Goal: Ask a question: Seek information or help from site administrators or community

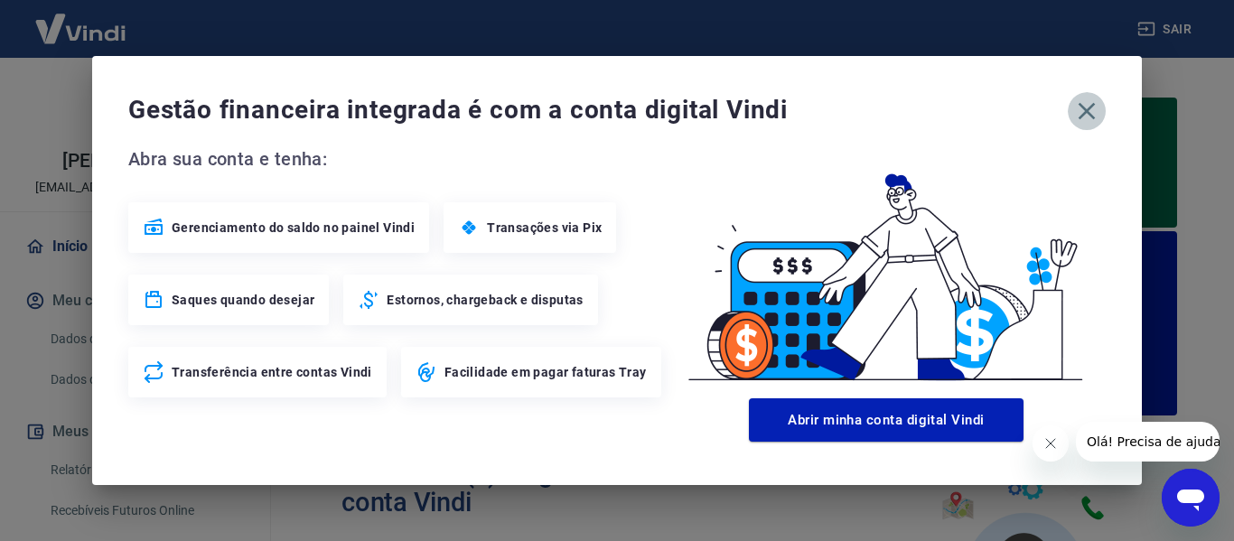
click at [1088, 115] on icon "button" at bounding box center [1086, 111] width 29 height 29
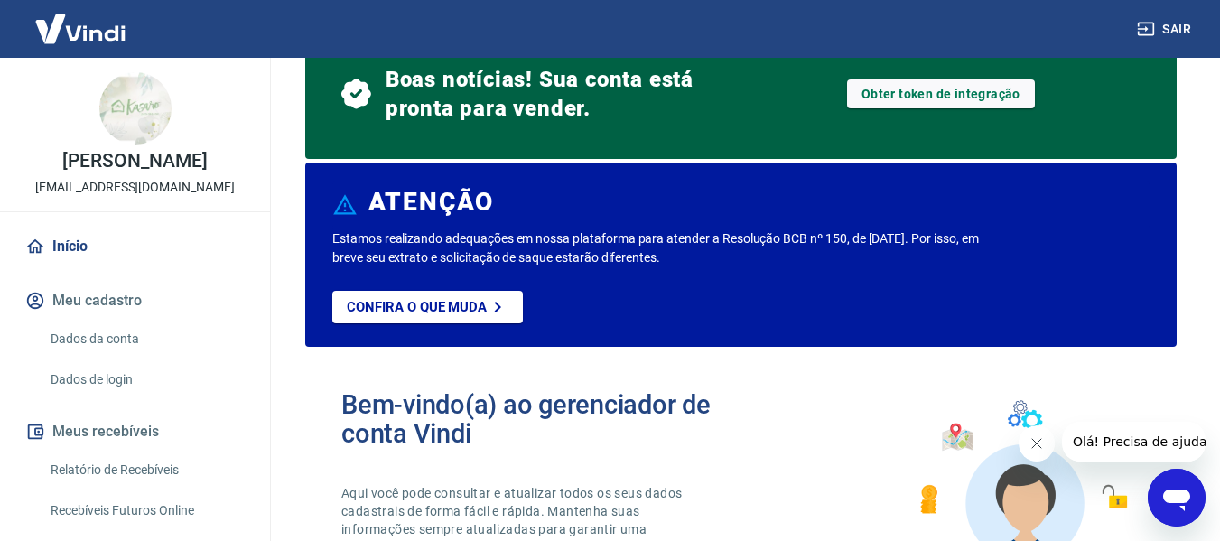
scroll to position [271, 0]
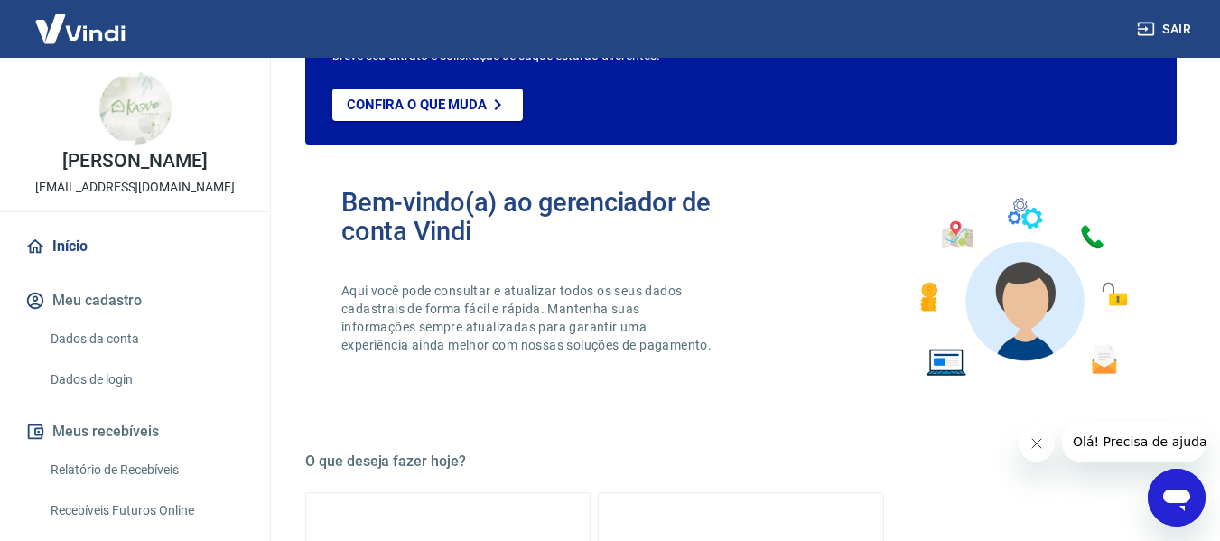
click at [1186, 491] on icon "Open messaging window" at bounding box center [1177, 501] width 27 height 22
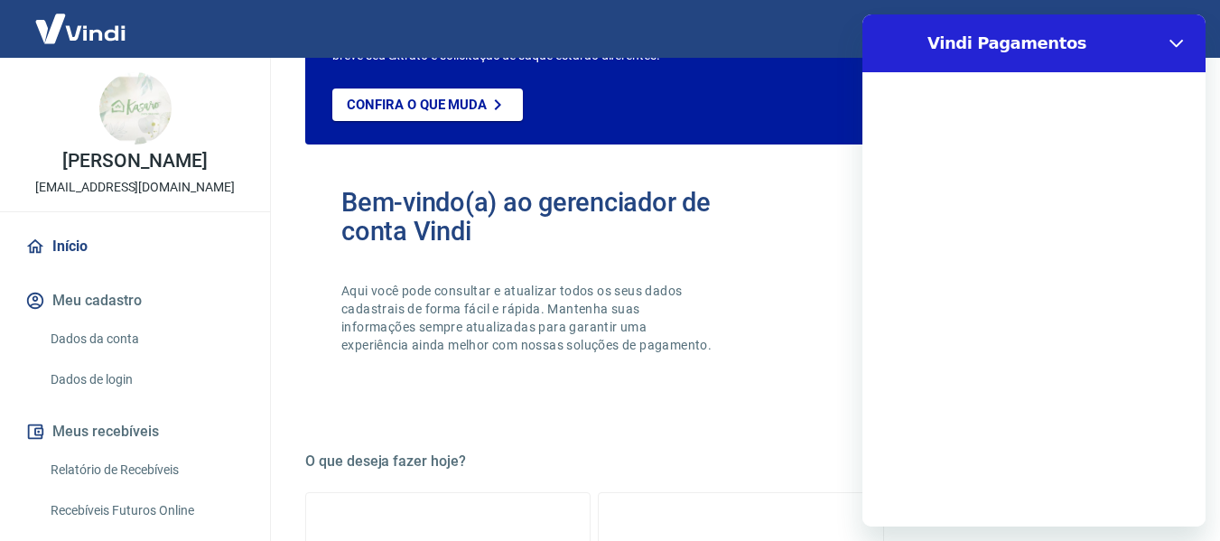
scroll to position [0, 0]
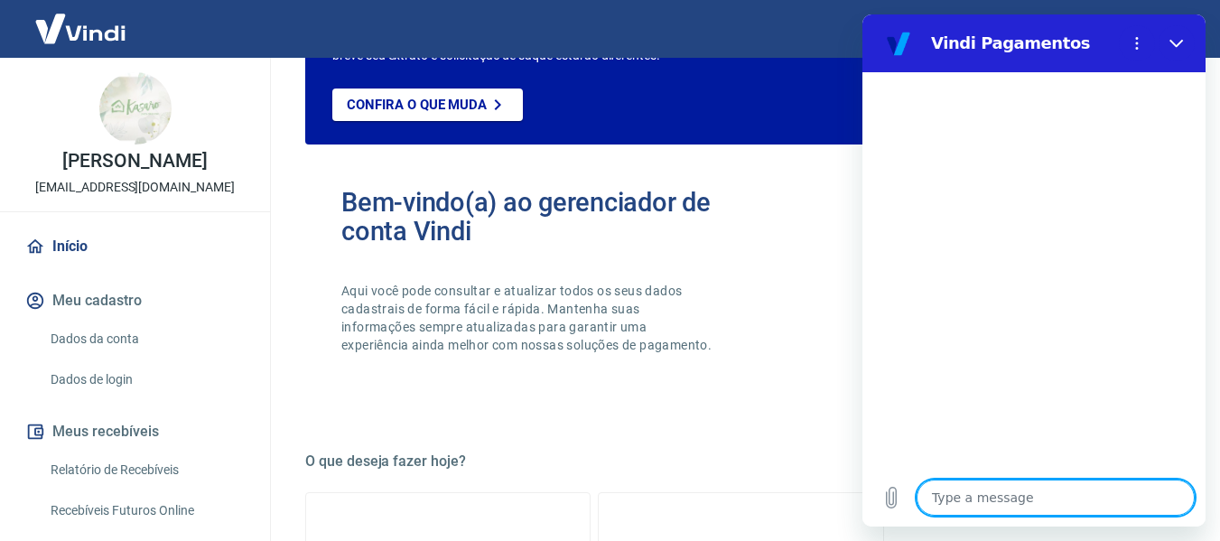
click at [981, 505] on textarea at bounding box center [1056, 498] width 278 height 36
type textarea "b"
type textarea "x"
type textarea "bo"
type textarea "x"
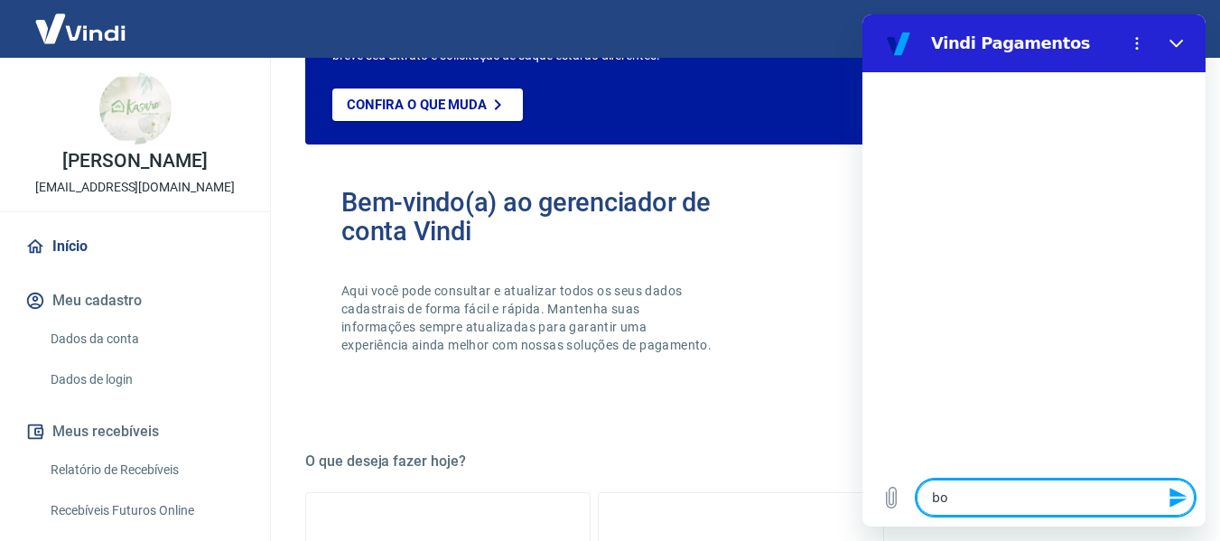
type textarea "boa"
type textarea "x"
type textarea "boa"
type textarea "x"
type textarea "boa t"
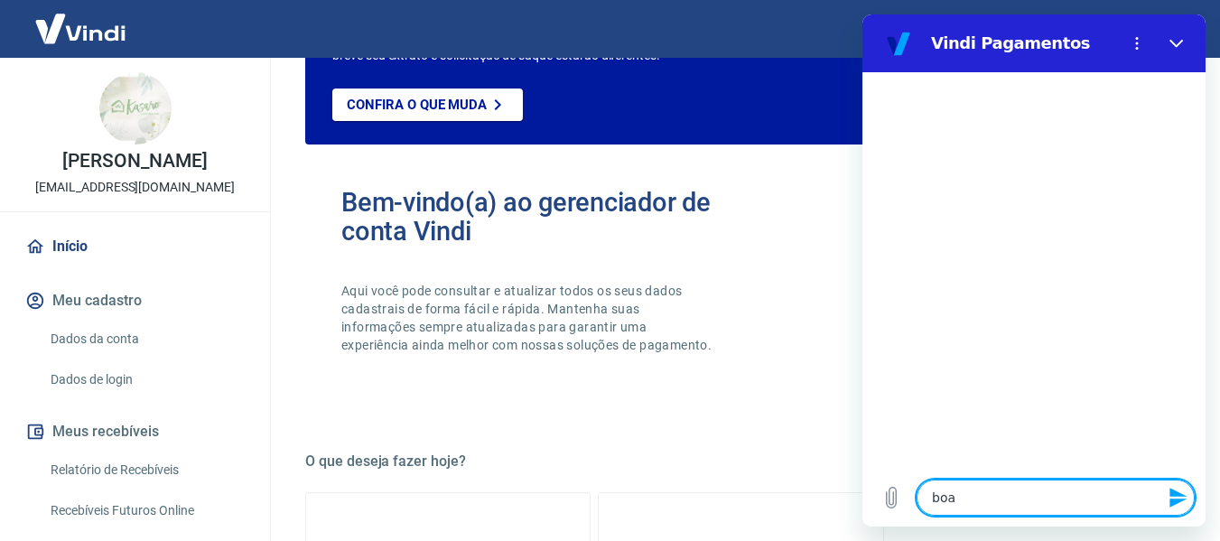
type textarea "x"
type textarea "boa ta"
type textarea "x"
type textarea "boa tar"
type textarea "x"
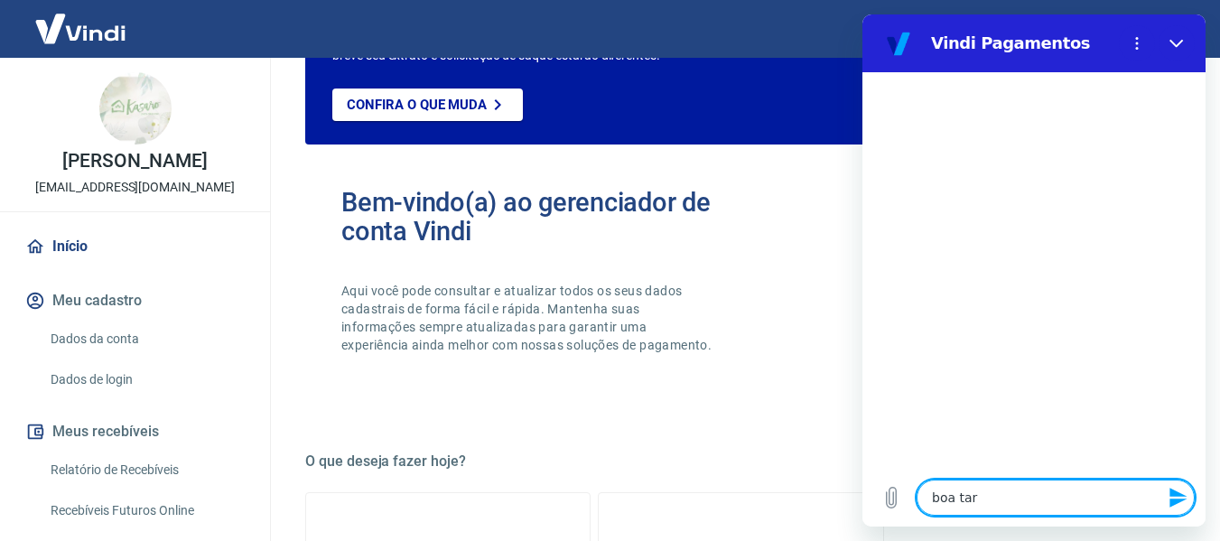
type textarea "boa tard"
type textarea "x"
type textarea "boa tarde"
type textarea "x"
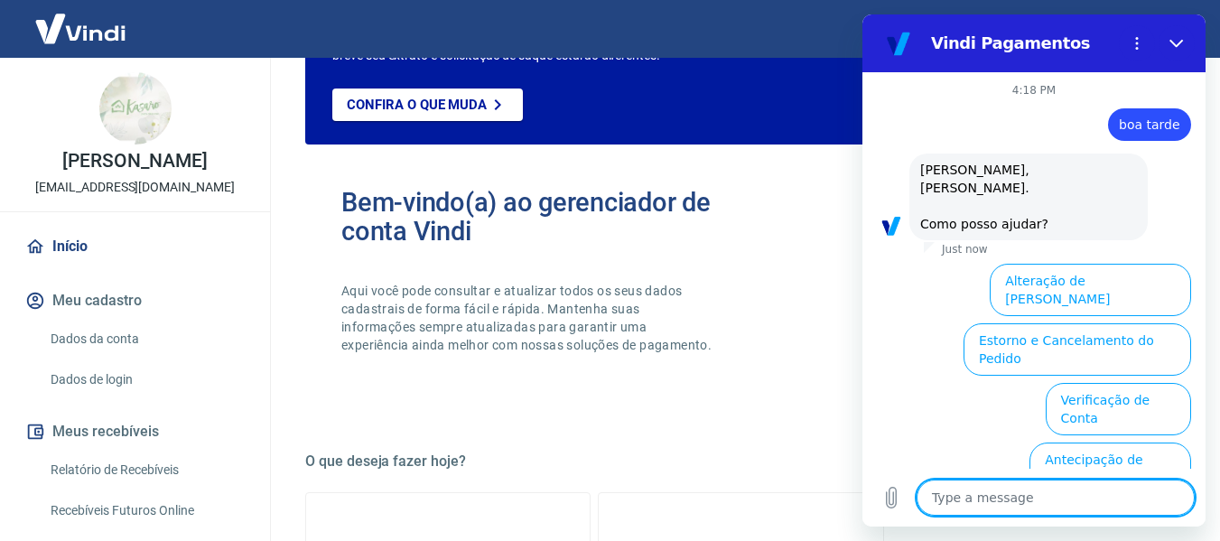
scroll to position [166, 0]
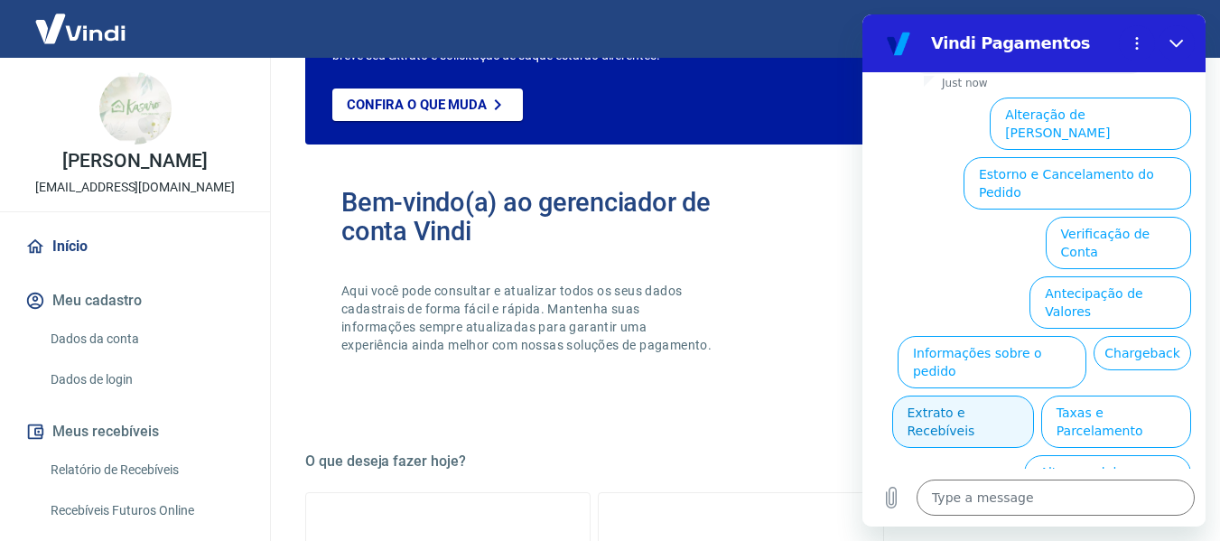
click at [1034, 396] on button "Extrato e Recebíveis" at bounding box center [964, 422] width 142 height 52
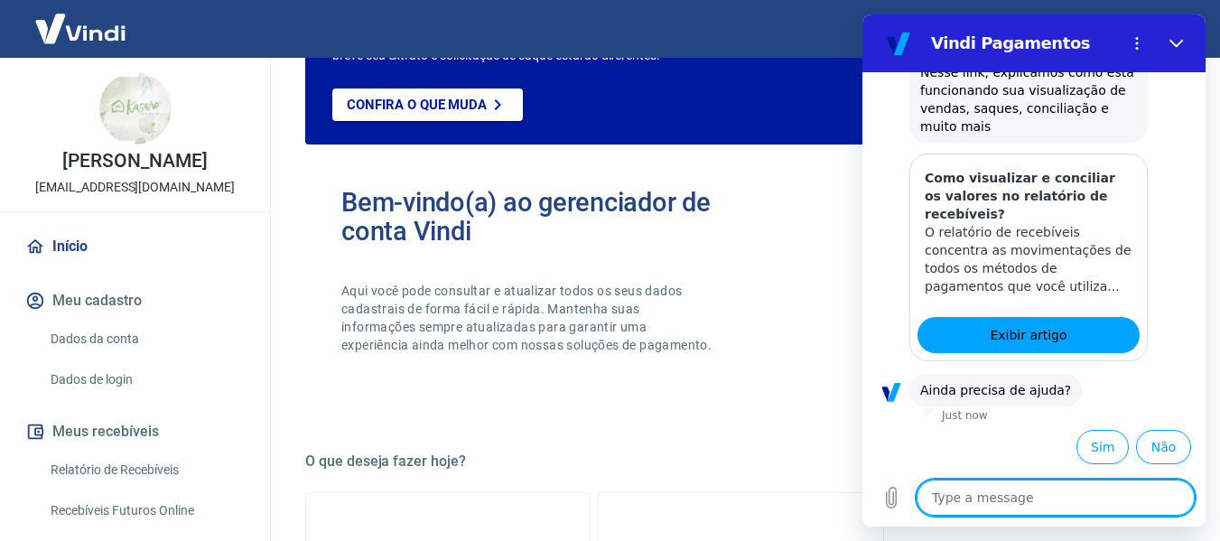
scroll to position [327, 0]
click at [1088, 444] on button "Sim" at bounding box center [1103, 447] width 52 height 34
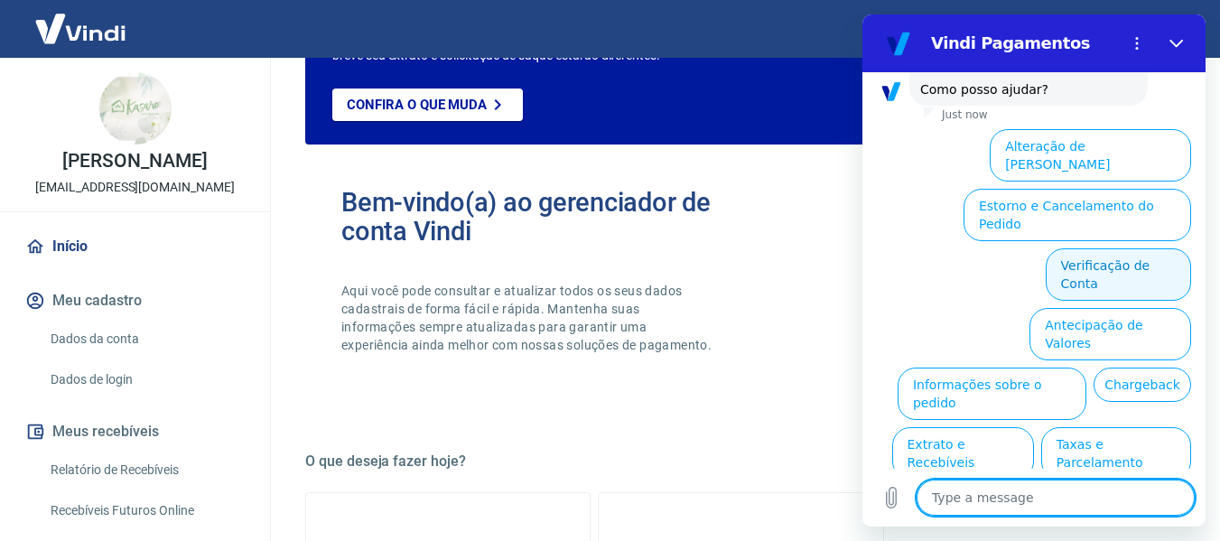
scroll to position [817, 0]
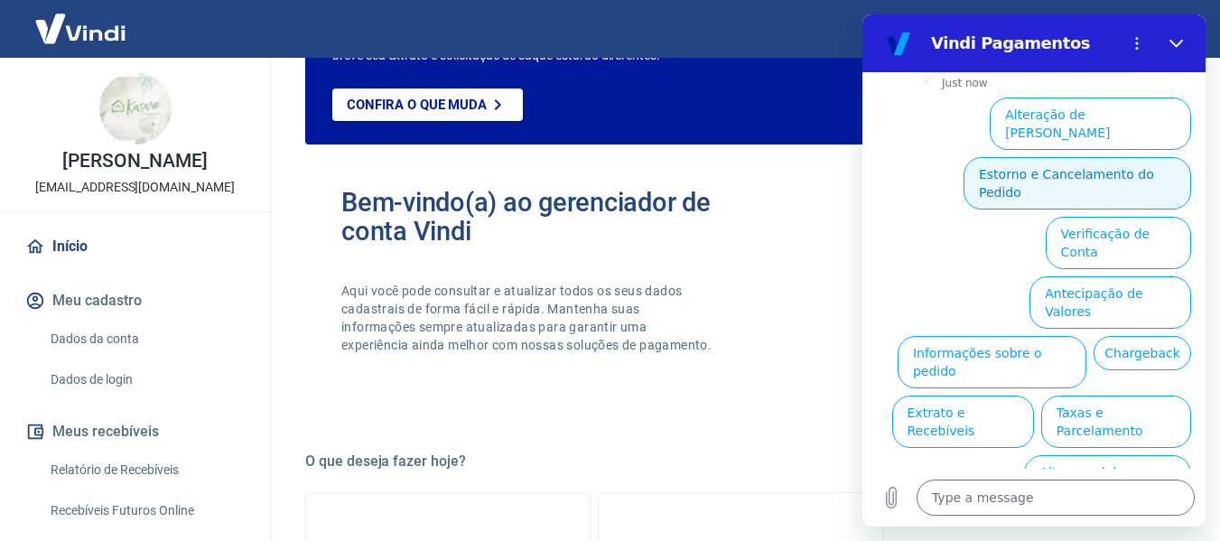
click at [1087, 167] on button "Estorno e Cancelamento do Pedido" at bounding box center [1078, 183] width 228 height 52
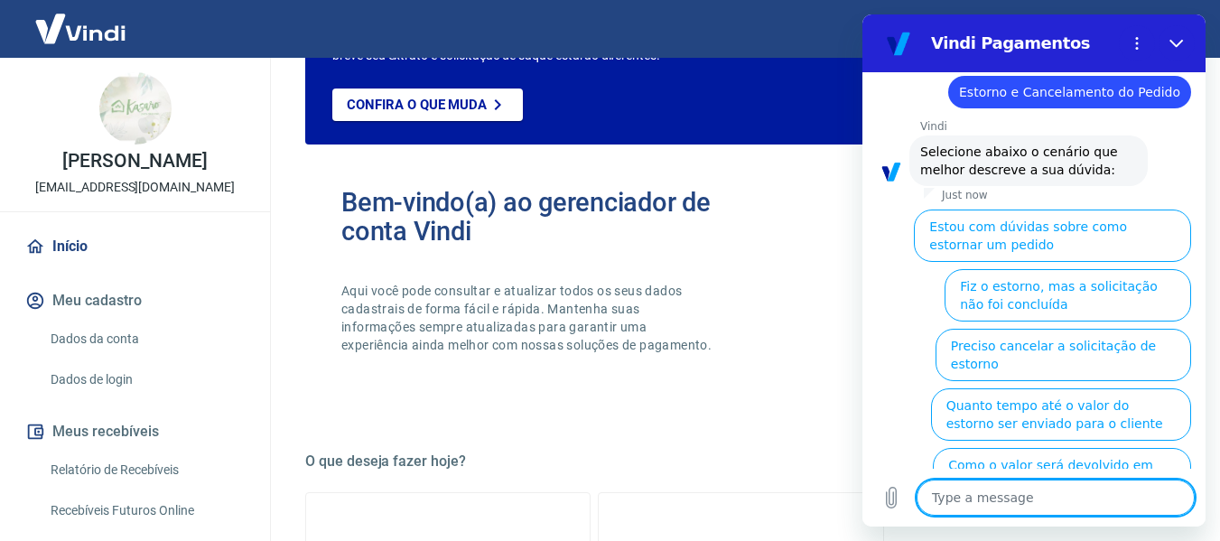
scroll to position [795, 0]
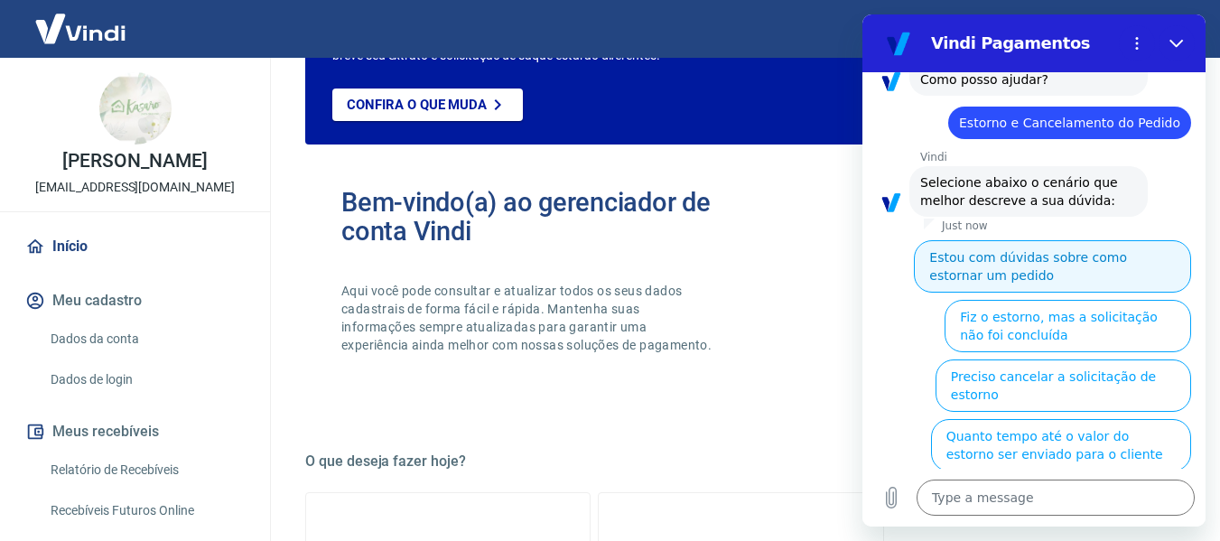
click at [1080, 264] on button "Estou com dúvidas sobre como estornar um pedido" at bounding box center [1052, 266] width 277 height 52
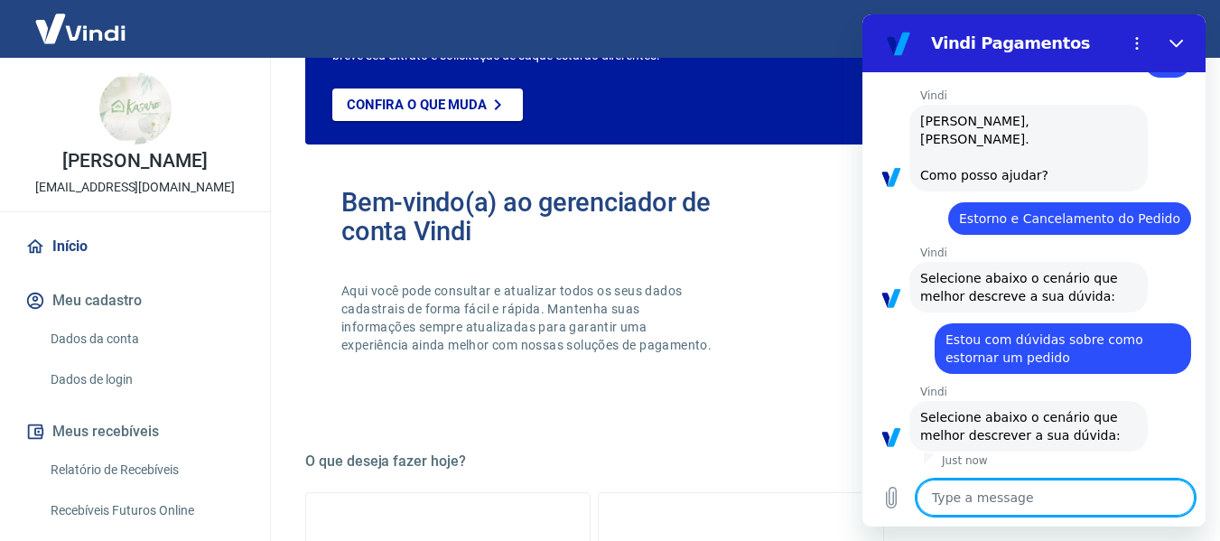
scroll to position [827, 0]
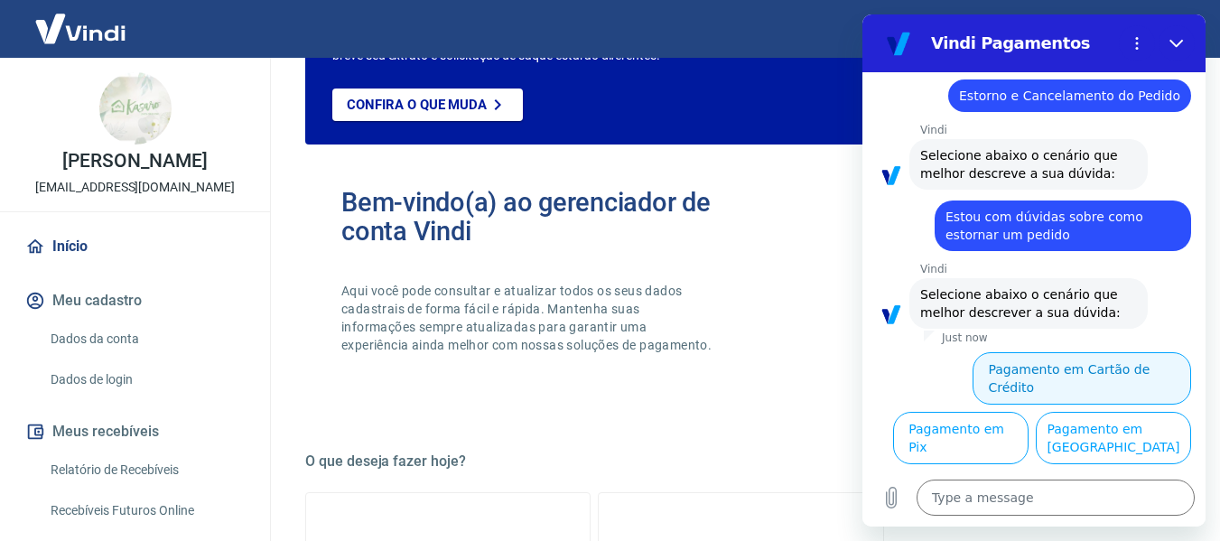
click at [1082, 363] on button "Pagamento em Cartão de Crédito" at bounding box center [1082, 378] width 219 height 52
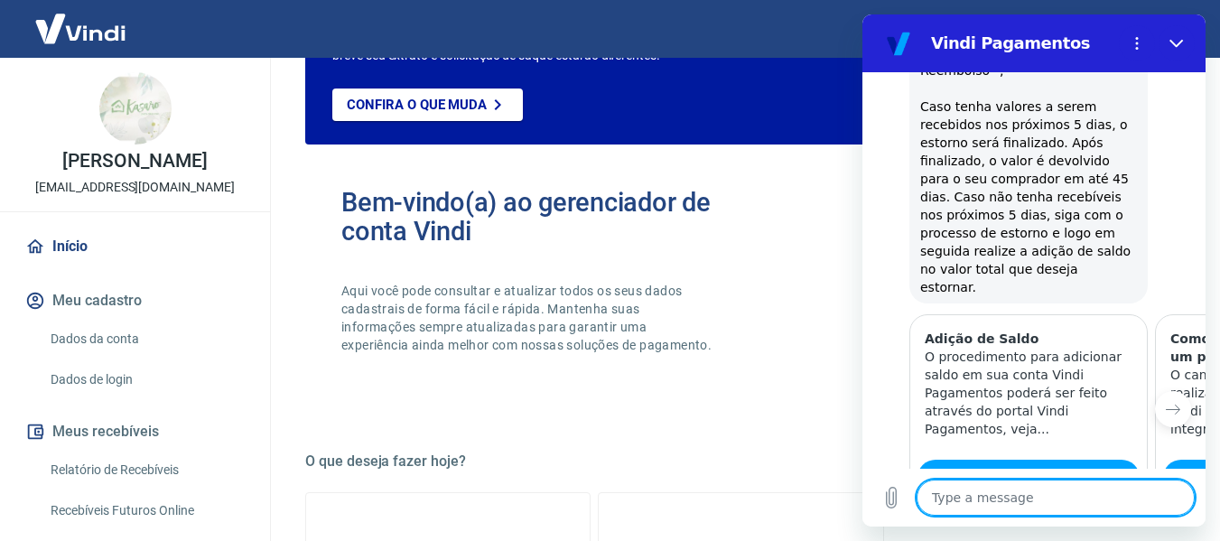
type textarea "x"
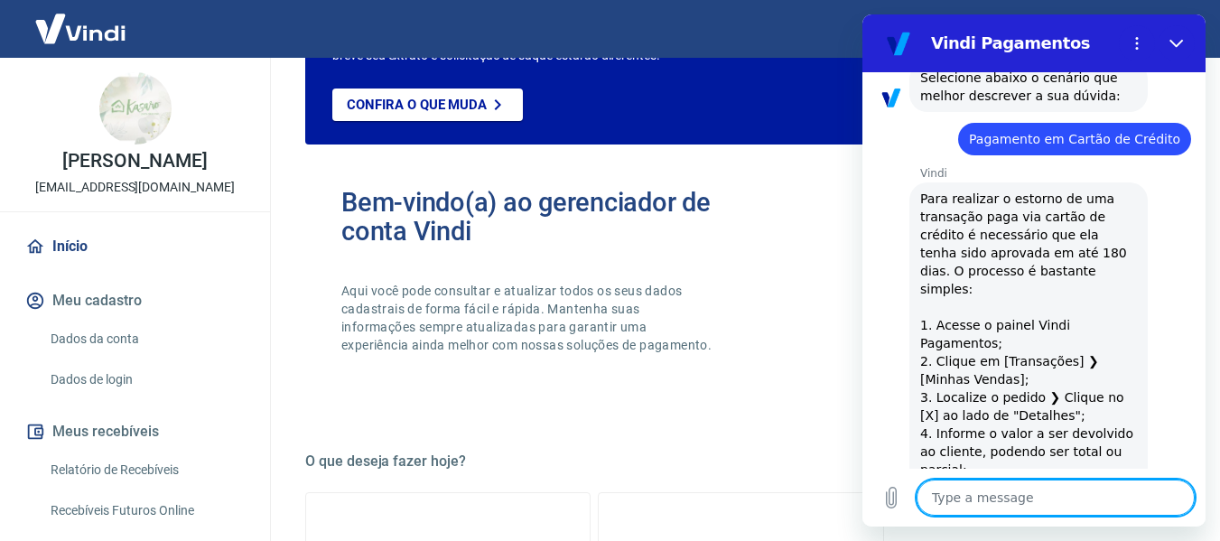
scroll to position [1129, 0]
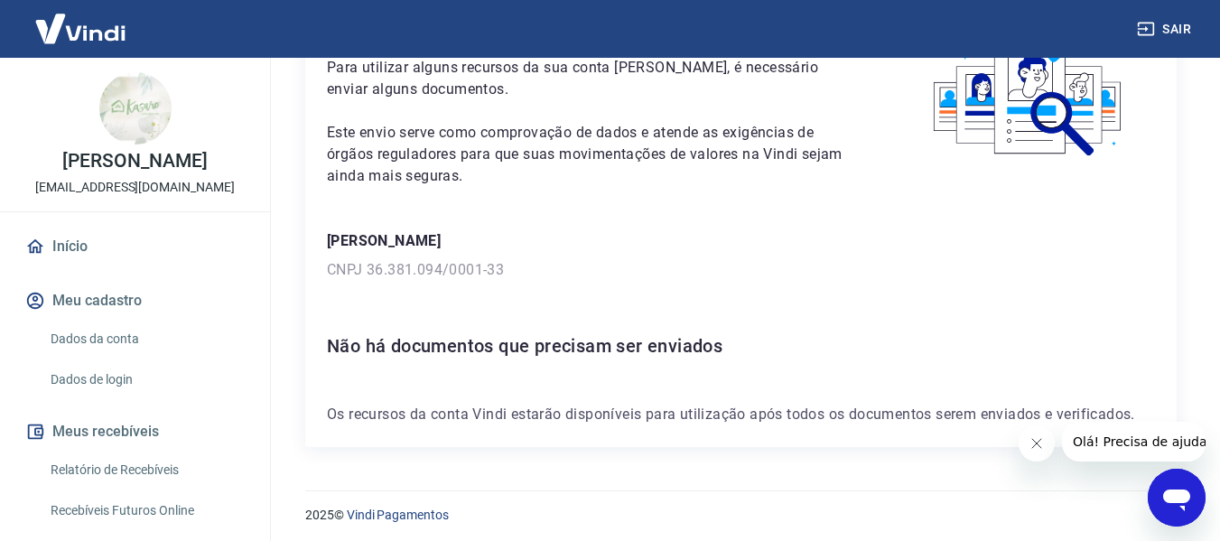
scroll to position [136, 0]
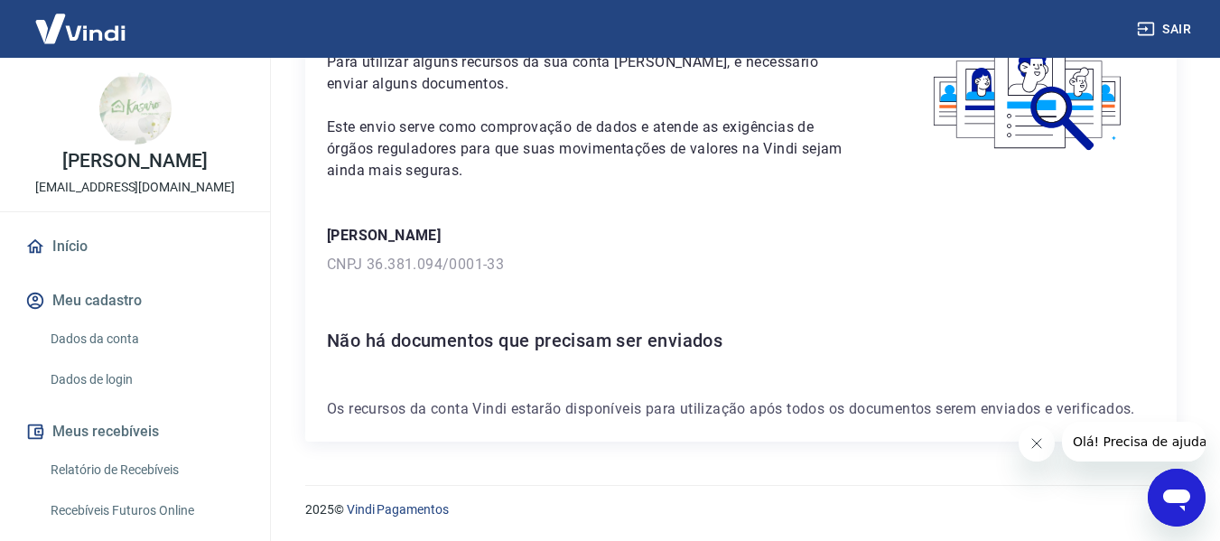
click at [64, 266] on link "Início" at bounding box center [135, 247] width 227 height 40
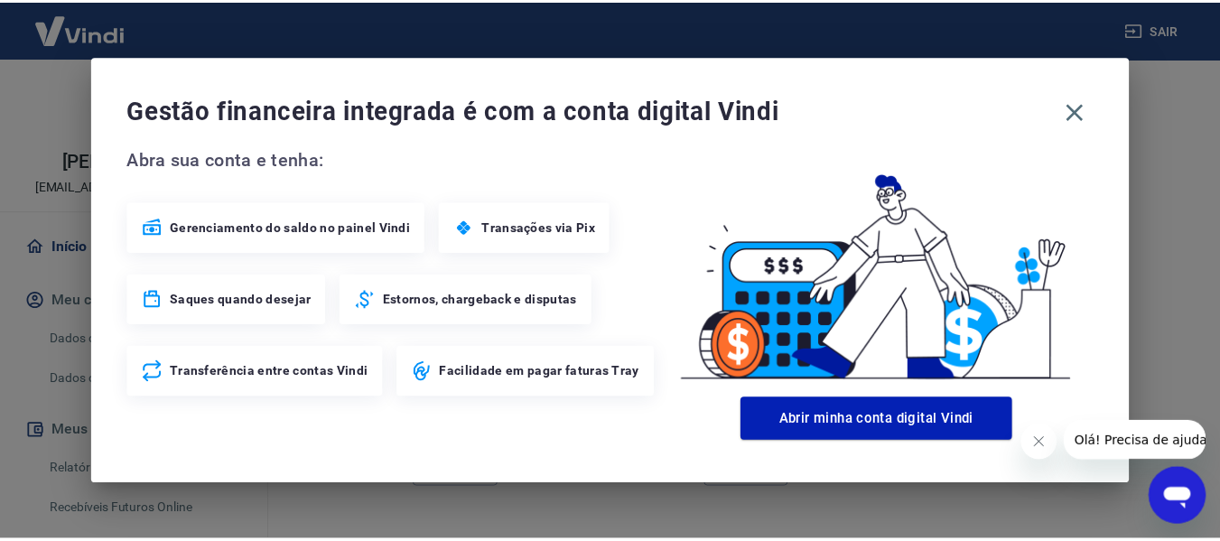
scroll to position [1201, 0]
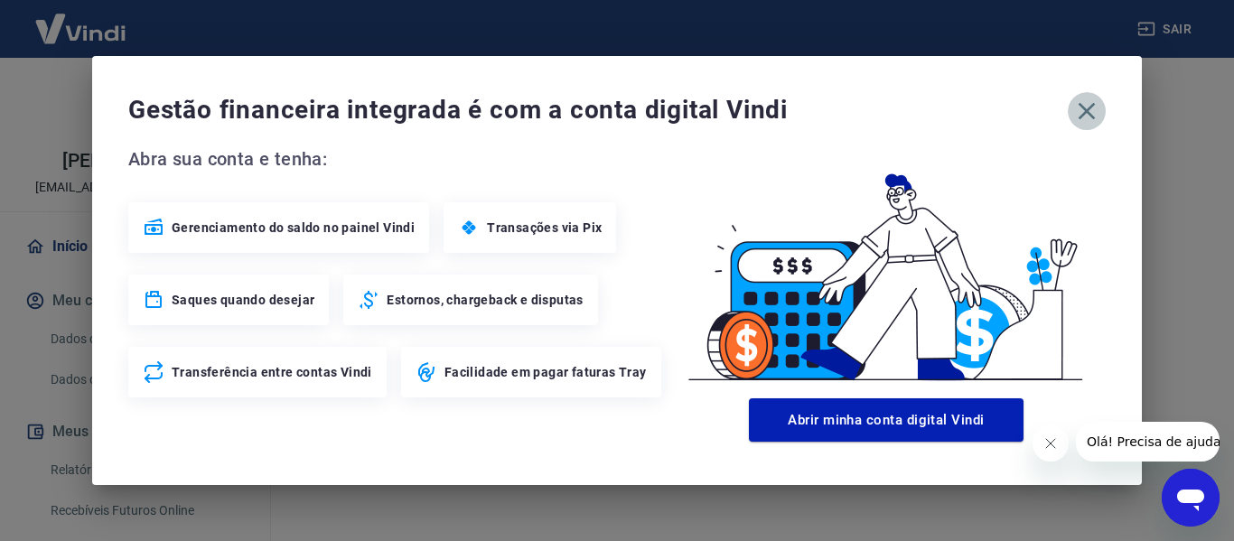
click at [1091, 109] on icon "button" at bounding box center [1086, 111] width 29 height 29
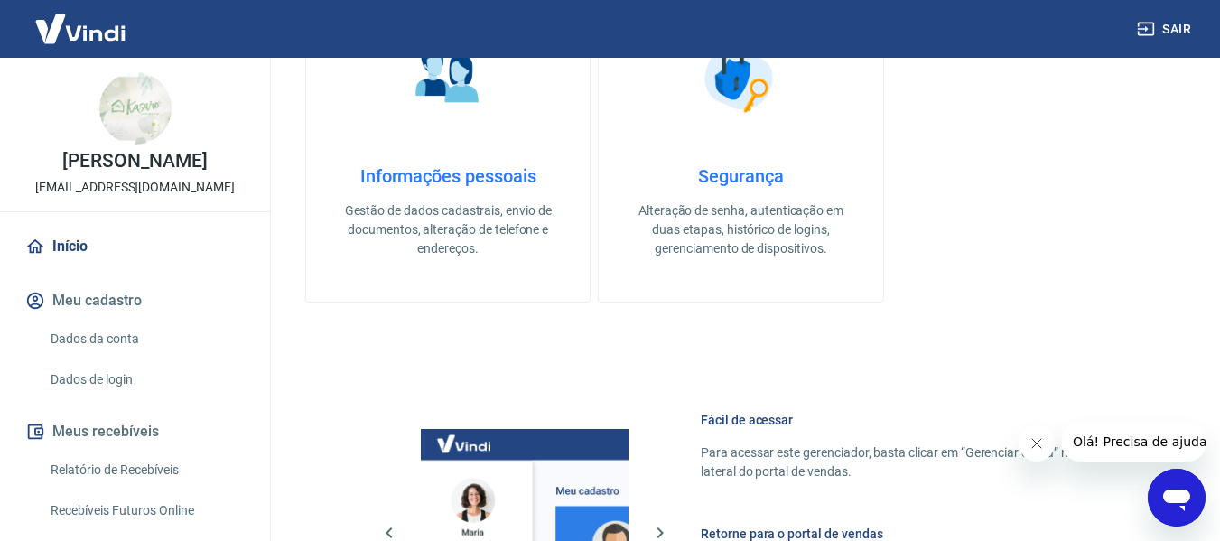
scroll to position [750, 0]
